Goal: Navigation & Orientation: Find specific page/section

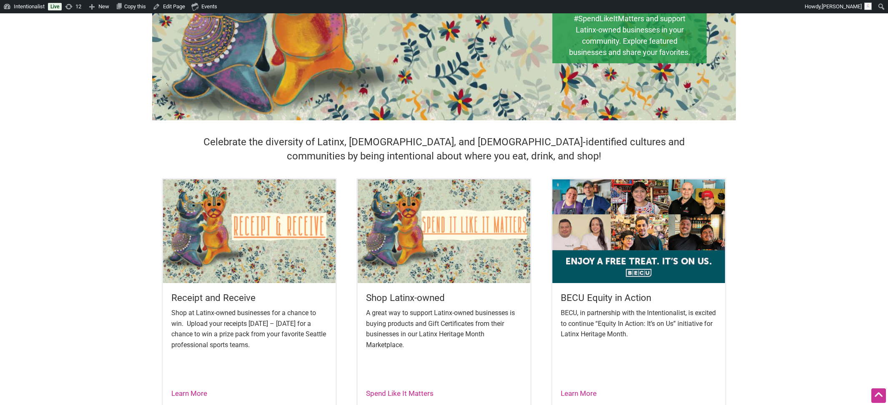
scroll to position [229, 0]
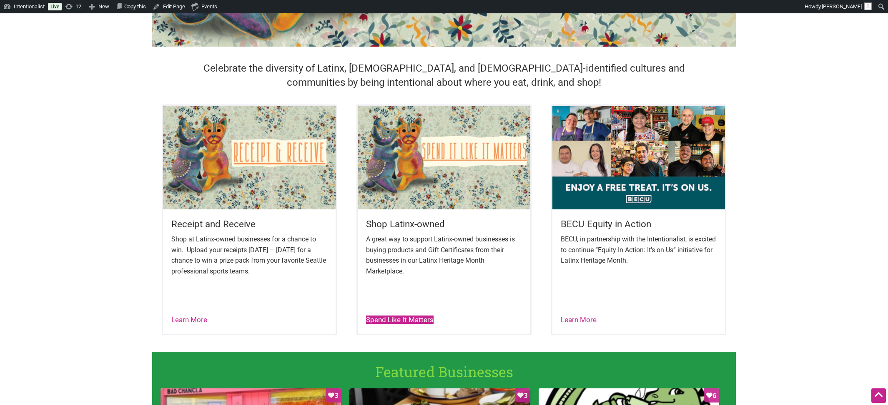
click at [397, 320] on link "Spend Like It Matters" at bounding box center [400, 320] width 68 height 8
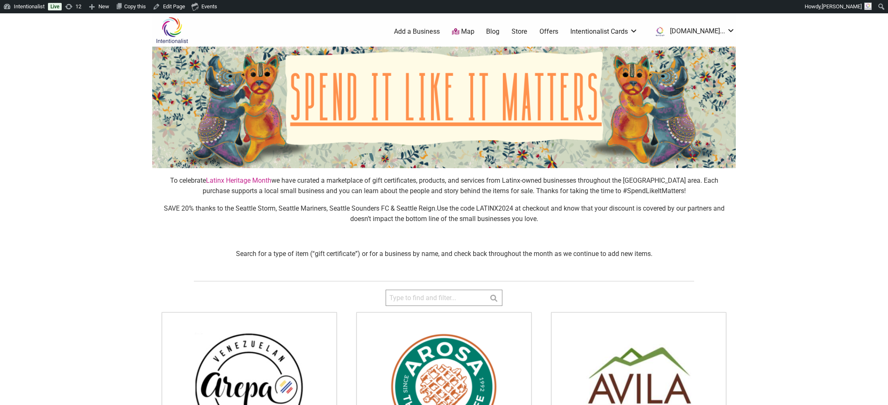
click at [833, 189] on body "Please wait, copying in progress... If you’re making a lot of copies it can tak…" at bounding box center [444, 215] width 888 height 405
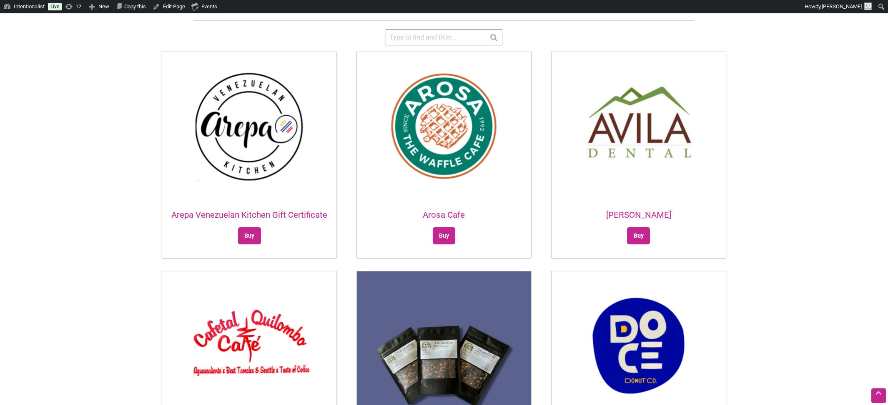
scroll to position [305, 0]
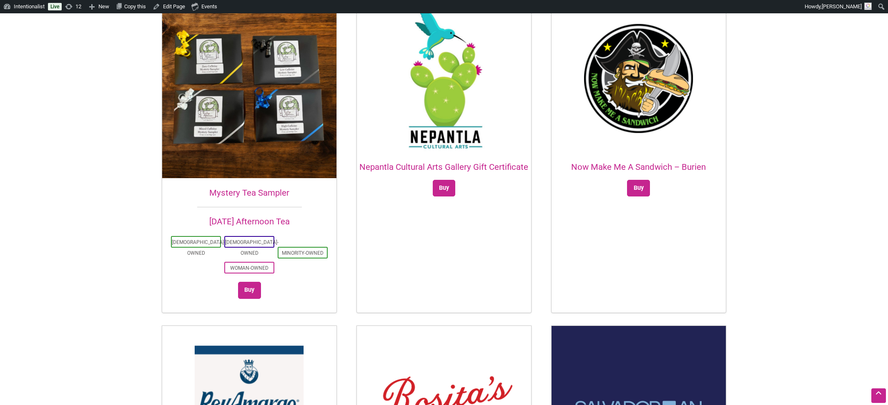
scroll to position [1301, 0]
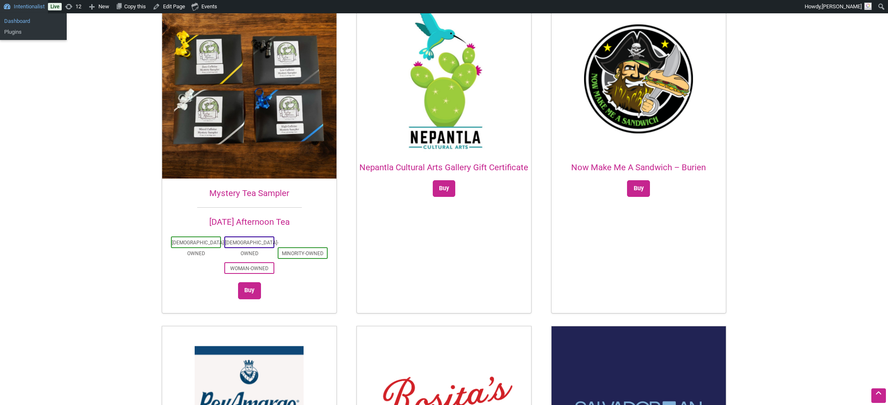
click at [18, 20] on link "Dashboard" at bounding box center [33, 21] width 67 height 11
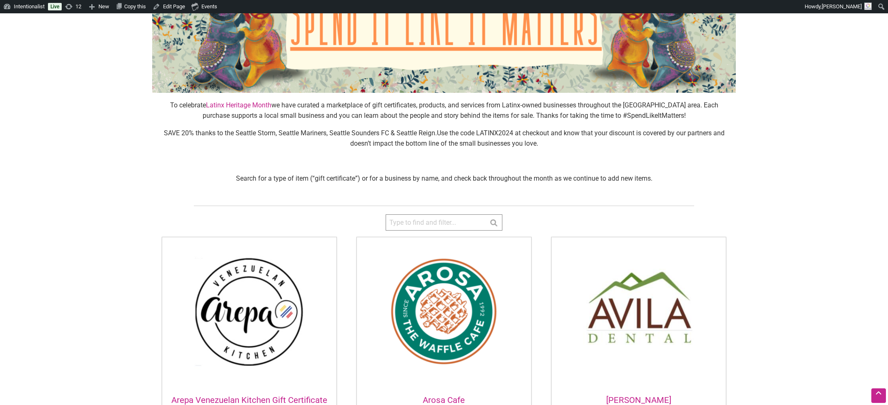
scroll to position [104, 0]
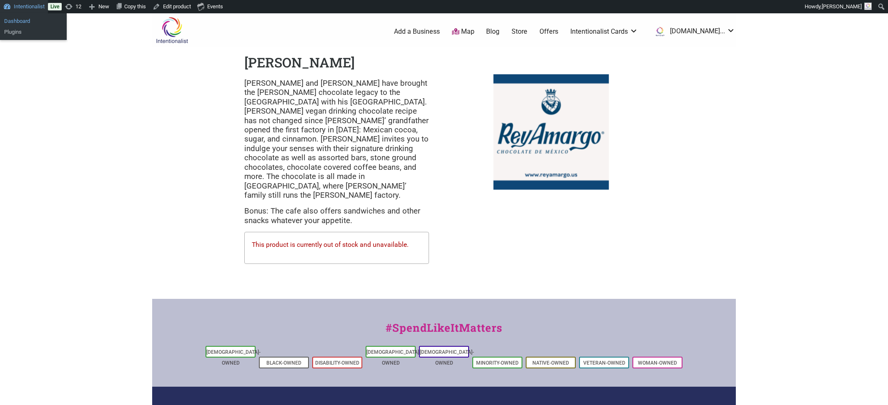
click at [11, 19] on link "Dashboard" at bounding box center [33, 21] width 67 height 11
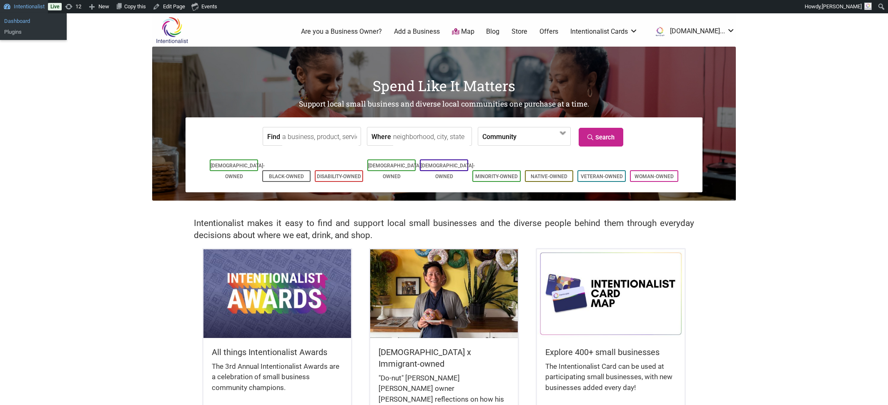
click at [19, 20] on link "Dashboard" at bounding box center [33, 21] width 67 height 11
